Goal: Task Accomplishment & Management: Use online tool/utility

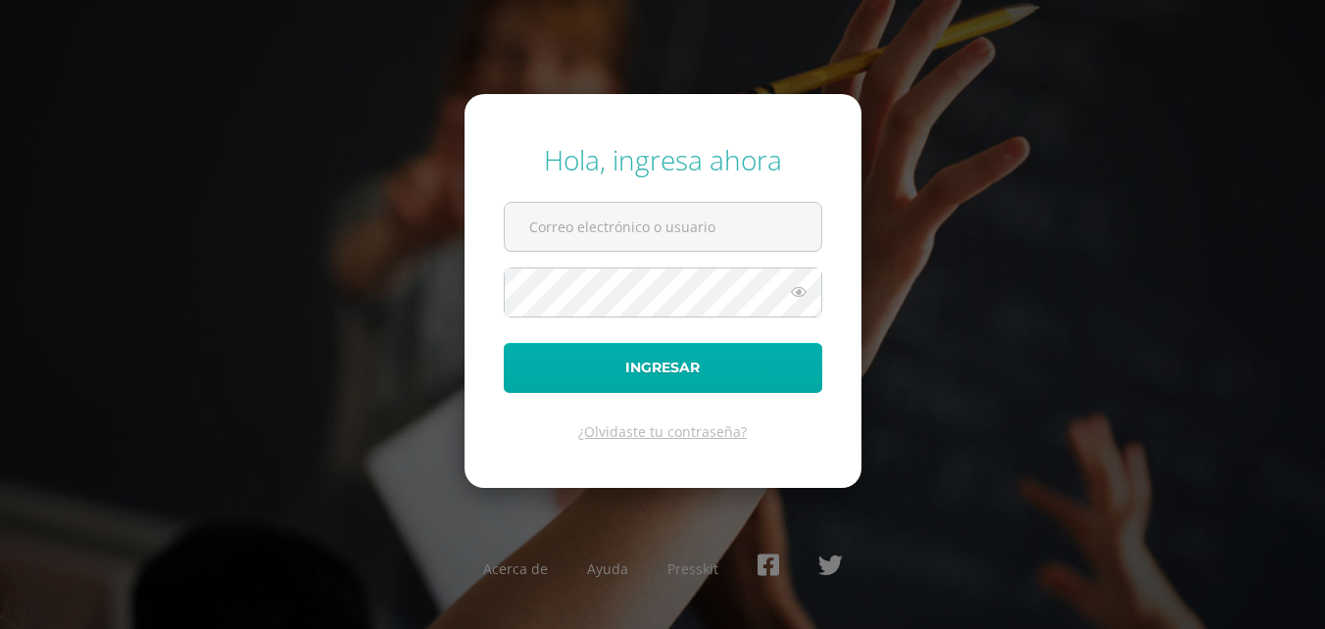
type input "2023802"
click at [557, 367] on button "Ingresar" at bounding box center [663, 368] width 319 height 50
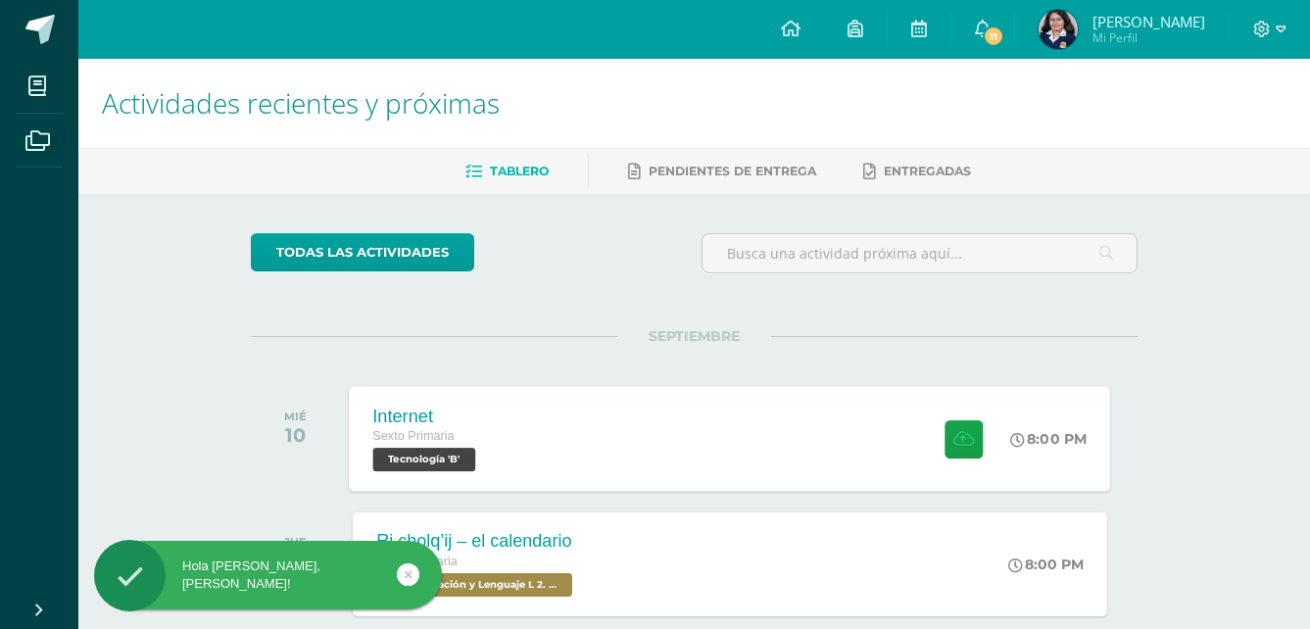
click at [557, 463] on div "Internet Sexto Primaria Tecnología 'B' 8:00 PM Internet Tecnología" at bounding box center [731, 438] width 762 height 105
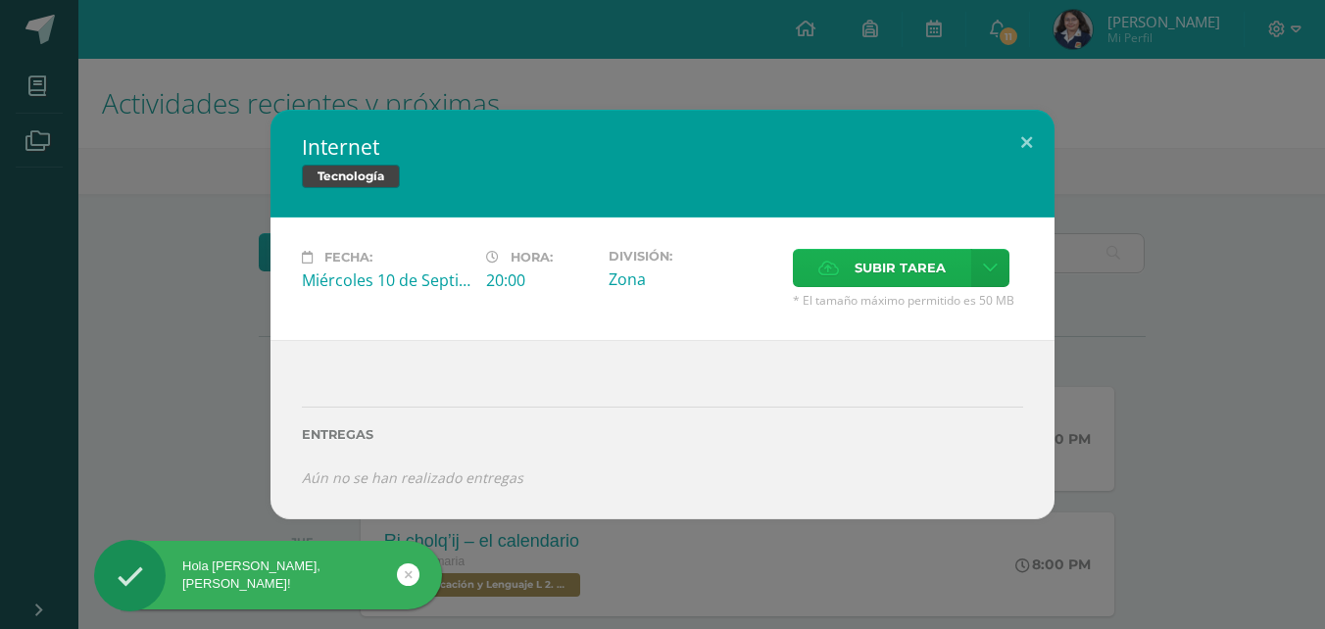
click at [839, 272] on icon at bounding box center [828, 268] width 21 height 13
click at [0, 0] on input "Subir tarea" at bounding box center [0, 0] width 0 height 0
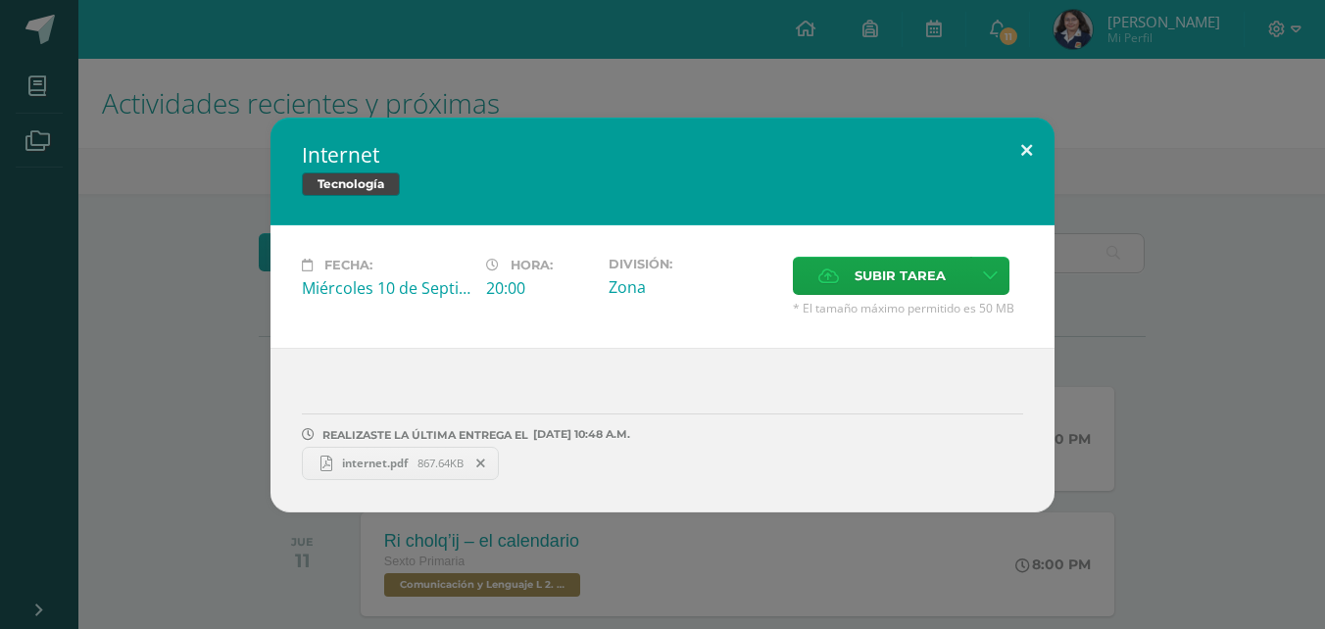
click at [1035, 141] on button at bounding box center [1027, 151] width 56 height 67
